Goal: Task Accomplishment & Management: Manage account settings

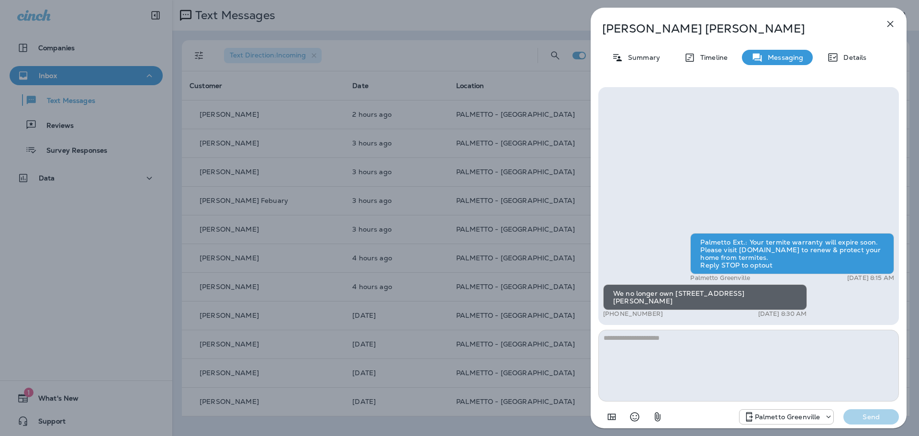
click at [889, 22] on icon "button" at bounding box center [890, 24] width 6 height 6
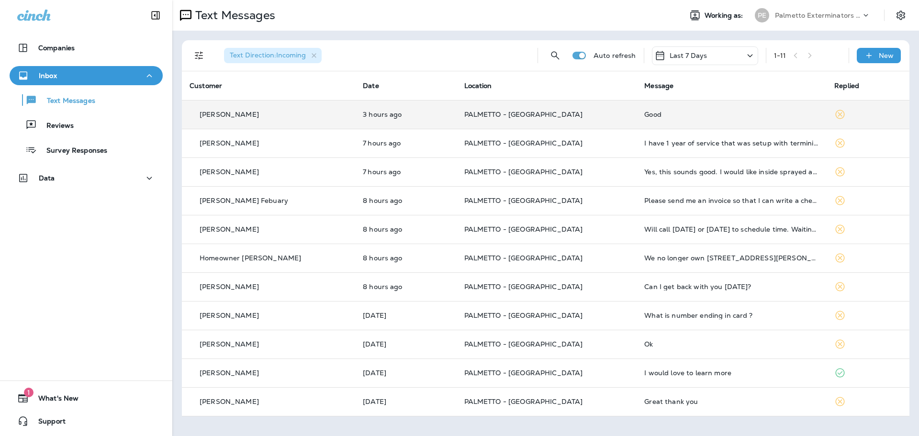
click at [558, 117] on p "PALMETTO - [GEOGRAPHIC_DATA]" at bounding box center [546, 115] width 165 height 8
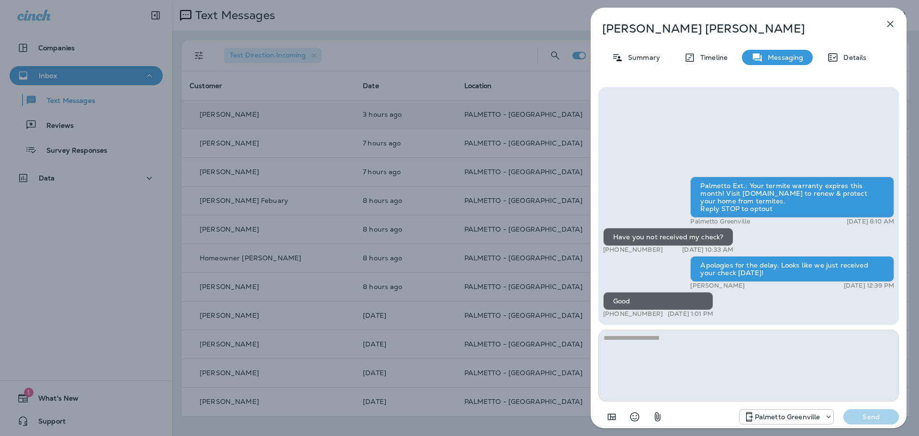
click at [888, 21] on icon "button" at bounding box center [890, 24] width 6 height 6
